Goal: Information Seeking & Learning: Find specific fact

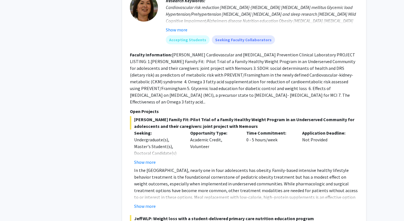
scroll to position [575, 0]
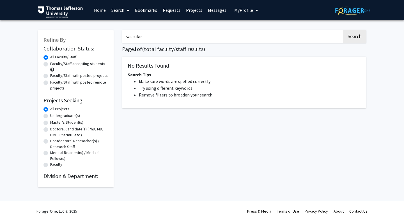
click at [161, 38] on input "vascular" at bounding box center [232, 36] width 220 height 13
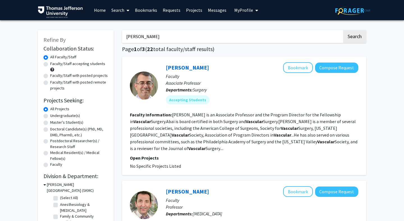
type input "[PERSON_NAME]"
click at [343, 30] on button "Search" at bounding box center [354, 36] width 23 height 13
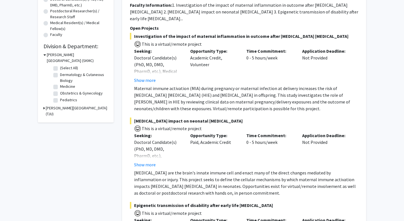
scroll to position [130, 0]
